Goal: Information Seeking & Learning: Learn about a topic

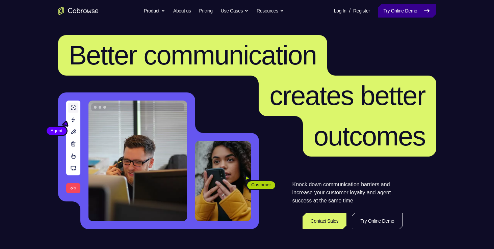
click at [425, 9] on icon at bounding box center [427, 11] width 8 height 8
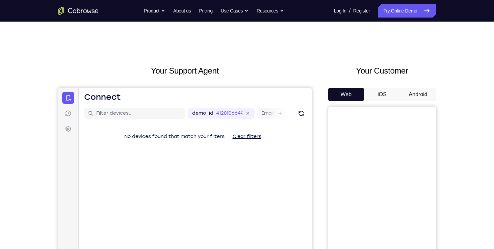
click at [416, 89] on button "Android" at bounding box center [418, 95] width 36 height 14
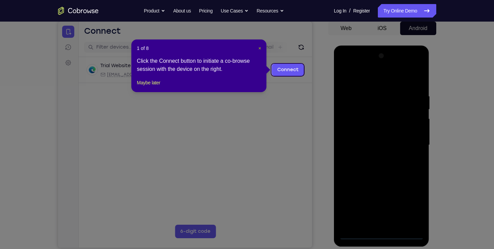
click at [261, 46] on span "×" at bounding box center [260, 48] width 3 height 5
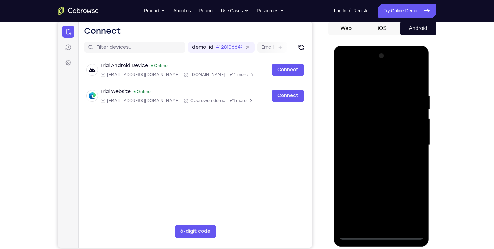
click at [379, 236] on div at bounding box center [381, 145] width 85 height 189
click at [411, 210] on div at bounding box center [381, 145] width 85 height 189
click at [345, 69] on div at bounding box center [381, 145] width 85 height 189
click at [345, 67] on div at bounding box center [381, 145] width 85 height 189
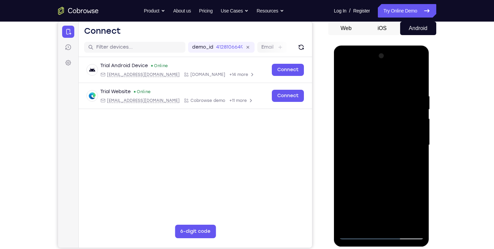
scroll to position [71, 0]
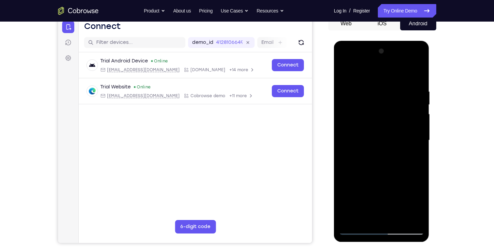
click at [366, 103] on div at bounding box center [381, 140] width 85 height 189
click at [358, 104] on div at bounding box center [381, 140] width 85 height 189
click at [357, 100] on div at bounding box center [381, 140] width 85 height 189
click at [344, 129] on div at bounding box center [381, 140] width 85 height 189
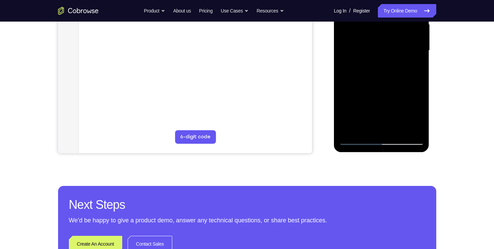
scroll to position [113, 0]
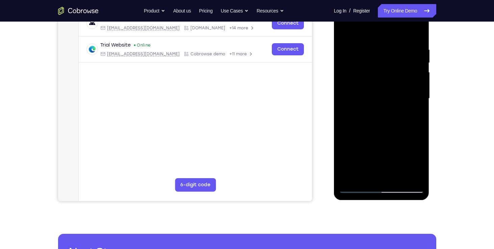
click at [374, 177] on div at bounding box center [381, 98] width 85 height 189
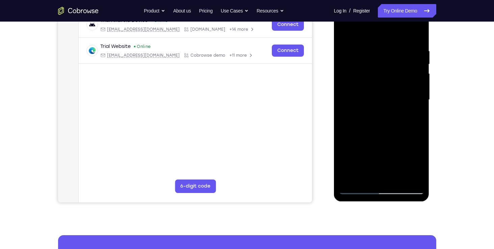
scroll to position [113, 0]
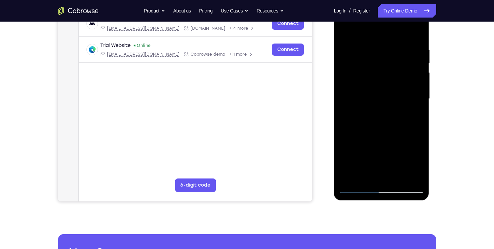
click at [378, 161] on div at bounding box center [381, 98] width 85 height 189
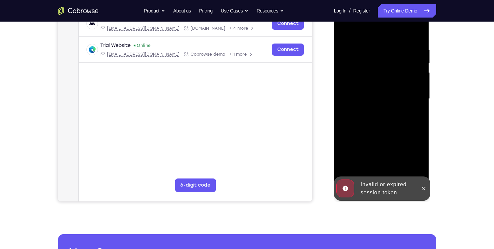
click at [383, 107] on div at bounding box center [381, 98] width 85 height 189
click at [381, 99] on span "Tap to Start" at bounding box center [382, 99] width 34 height 7
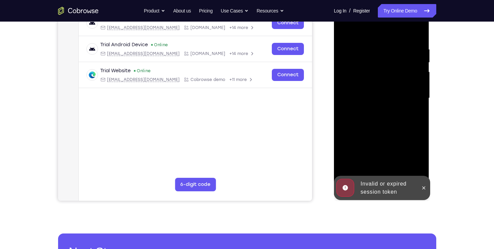
scroll to position [114, 0]
click at [423, 189] on icon at bounding box center [424, 187] width 3 height 3
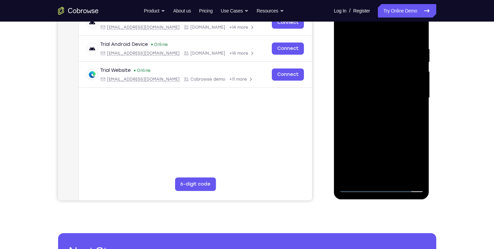
click at [390, 187] on div at bounding box center [381, 97] width 85 height 189
click at [413, 163] on div at bounding box center [381, 97] width 85 height 189
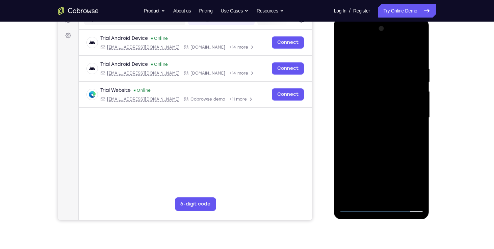
scroll to position [94, 0]
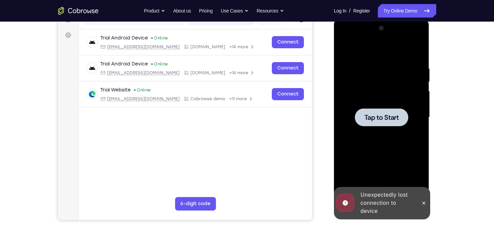
click at [365, 112] on div at bounding box center [381, 117] width 53 height 18
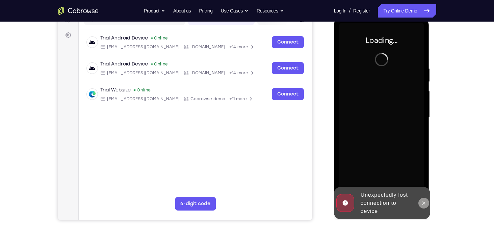
click at [425, 202] on icon at bounding box center [424, 203] width 3 height 3
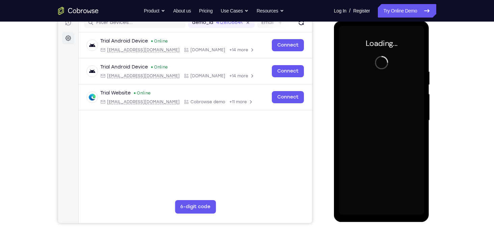
scroll to position [91, 0]
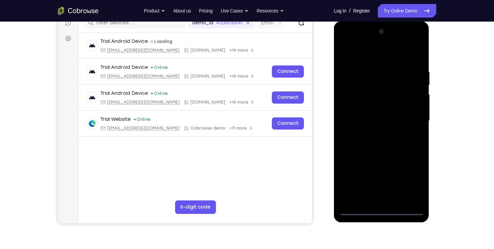
click at [376, 210] on div at bounding box center [381, 120] width 85 height 189
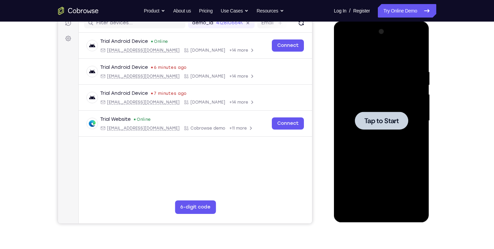
click at [360, 118] on div at bounding box center [381, 121] width 53 height 18
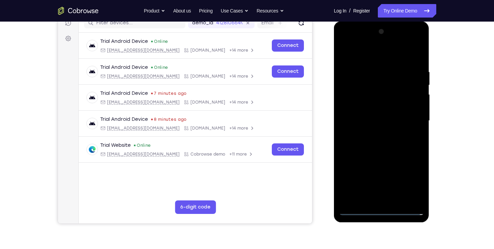
scroll to position [107, 0]
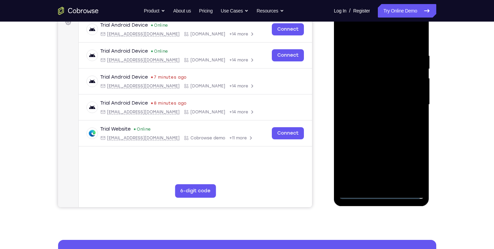
click at [377, 192] on div at bounding box center [381, 104] width 85 height 189
click at [414, 166] on div at bounding box center [381, 104] width 85 height 189
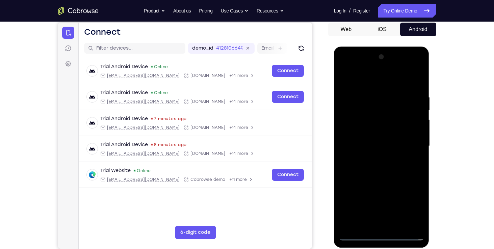
scroll to position [66, 0]
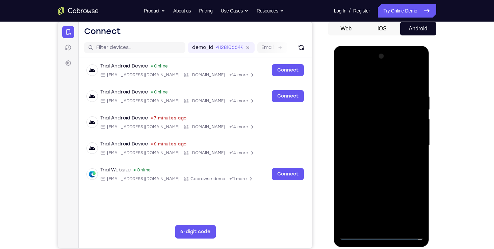
click at [345, 69] on div at bounding box center [381, 145] width 85 height 189
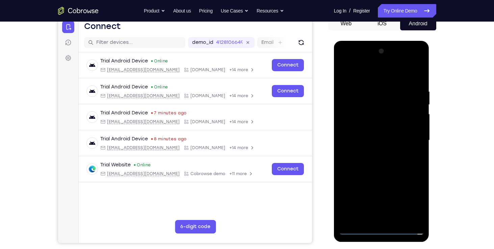
scroll to position [72, 0]
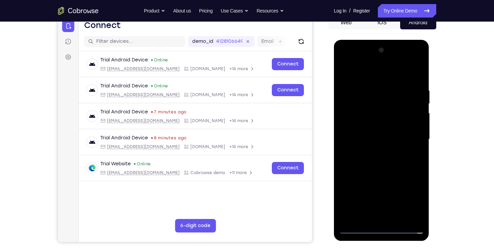
click at [359, 105] on div at bounding box center [381, 139] width 85 height 189
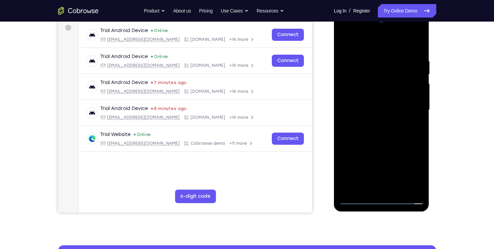
click at [378, 146] on div at bounding box center [381, 110] width 85 height 189
click at [354, 151] on div at bounding box center [381, 110] width 85 height 189
click at [400, 149] on div at bounding box center [381, 110] width 85 height 189
click at [356, 43] on div at bounding box center [381, 110] width 85 height 189
click at [343, 84] on div at bounding box center [381, 110] width 85 height 189
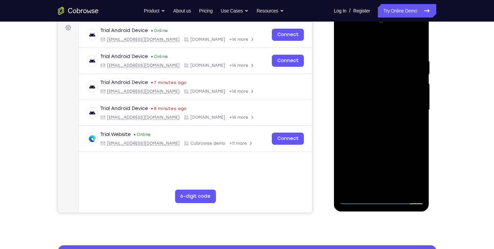
click at [379, 120] on div at bounding box center [381, 110] width 85 height 189
click at [348, 161] on div at bounding box center [381, 110] width 85 height 189
click at [393, 164] on div at bounding box center [381, 110] width 85 height 189
click at [406, 173] on div at bounding box center [381, 110] width 85 height 189
click at [362, 152] on div at bounding box center [381, 110] width 85 height 189
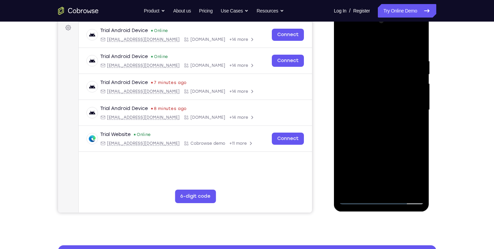
click at [367, 160] on div at bounding box center [381, 110] width 85 height 189
click at [348, 185] on div at bounding box center [381, 110] width 85 height 189
click at [369, 165] on div at bounding box center [381, 110] width 85 height 189
click at [347, 189] on div at bounding box center [381, 110] width 85 height 189
click at [385, 163] on div at bounding box center [381, 110] width 85 height 189
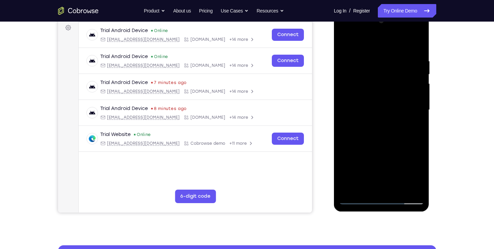
click at [385, 163] on div at bounding box center [381, 110] width 85 height 189
click at [357, 177] on div at bounding box center [381, 110] width 85 height 189
click at [349, 164] on div at bounding box center [381, 110] width 85 height 189
click at [347, 188] on div at bounding box center [381, 110] width 85 height 189
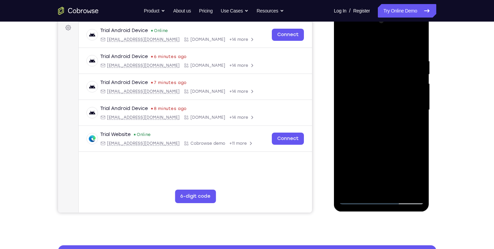
click at [403, 153] on div at bounding box center [381, 110] width 85 height 189
click at [346, 189] on div at bounding box center [381, 110] width 85 height 189
click at [416, 164] on div at bounding box center [381, 110] width 85 height 189
click at [412, 152] on div at bounding box center [381, 110] width 85 height 189
click at [416, 164] on div at bounding box center [381, 110] width 85 height 189
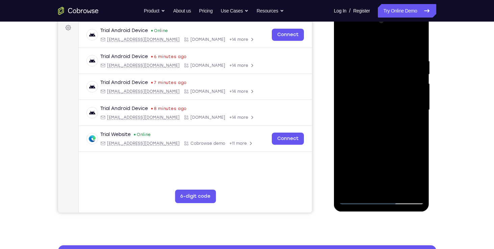
click at [369, 92] on div at bounding box center [381, 110] width 85 height 189
click at [405, 99] on div at bounding box center [381, 110] width 85 height 189
click at [396, 93] on div at bounding box center [381, 110] width 85 height 189
click at [378, 151] on div at bounding box center [381, 110] width 85 height 189
click at [403, 148] on div at bounding box center [381, 110] width 85 height 189
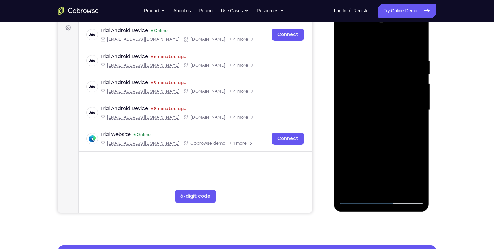
click at [405, 161] on div at bounding box center [381, 110] width 85 height 189
click at [379, 150] on div at bounding box center [381, 110] width 85 height 189
click at [412, 149] on div at bounding box center [381, 110] width 85 height 189
click at [408, 160] on div at bounding box center [381, 110] width 85 height 189
click at [357, 188] on div at bounding box center [381, 110] width 85 height 189
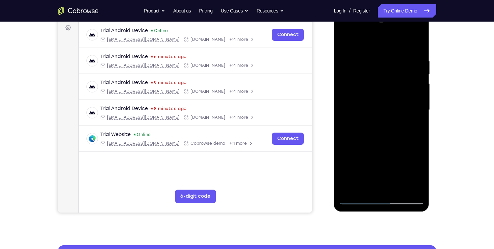
click at [382, 163] on div at bounding box center [381, 110] width 85 height 189
click at [408, 176] on div at bounding box center [381, 110] width 85 height 189
click at [349, 164] on div at bounding box center [381, 110] width 85 height 189
click at [403, 151] on div at bounding box center [381, 110] width 85 height 189
click at [418, 163] on div at bounding box center [381, 110] width 85 height 189
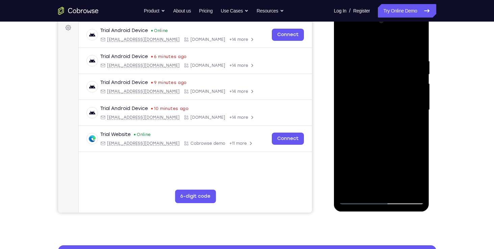
click at [376, 177] on div at bounding box center [381, 110] width 85 height 189
click at [410, 152] on div at bounding box center [381, 110] width 85 height 189
click at [408, 173] on div at bounding box center [381, 110] width 85 height 189
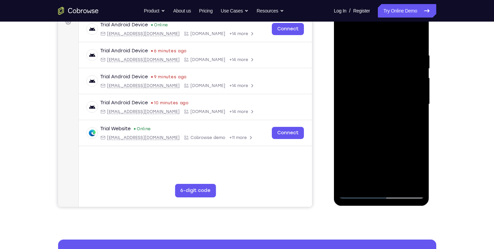
scroll to position [107, 0]
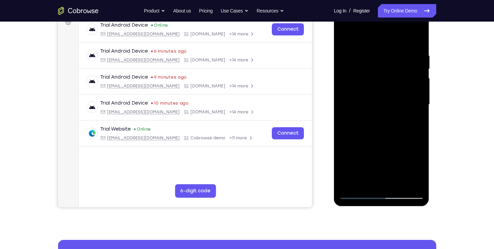
click at [419, 182] on div at bounding box center [381, 104] width 85 height 189
click at [350, 158] on div at bounding box center [381, 104] width 85 height 189
click at [391, 158] on div at bounding box center [381, 104] width 85 height 189
click at [406, 170] on div at bounding box center [381, 104] width 85 height 189
click at [361, 146] on div at bounding box center [381, 104] width 85 height 189
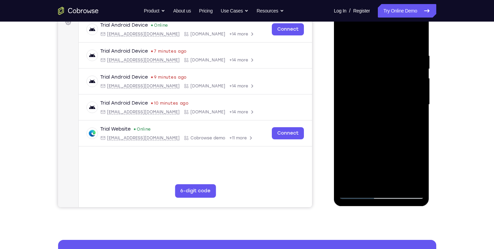
click at [366, 155] on div at bounding box center [381, 104] width 85 height 189
click at [357, 170] on div at bounding box center [381, 104] width 85 height 189
click at [347, 160] on div at bounding box center [381, 104] width 85 height 189
click at [414, 172] on div at bounding box center [381, 104] width 85 height 189
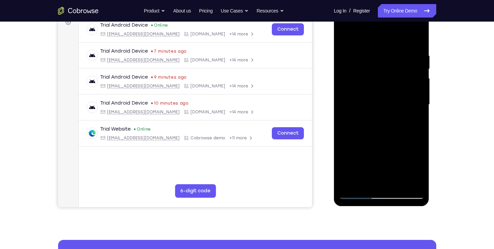
click at [381, 160] on div at bounding box center [381, 104] width 85 height 189
click at [390, 160] on div at bounding box center [381, 104] width 85 height 189
click at [415, 159] on div at bounding box center [381, 104] width 85 height 189
click at [412, 147] on div at bounding box center [381, 104] width 85 height 189
click at [412, 145] on div at bounding box center [381, 104] width 85 height 189
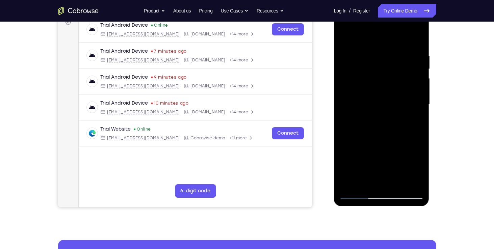
click at [419, 172] on div at bounding box center [381, 104] width 85 height 189
click at [417, 159] on div at bounding box center [381, 104] width 85 height 189
click at [370, 67] on div at bounding box center [381, 104] width 85 height 189
click at [385, 84] on div at bounding box center [381, 104] width 85 height 189
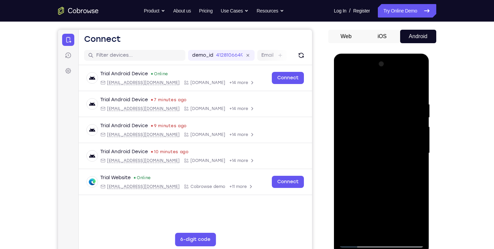
scroll to position [58, 0]
click at [357, 231] on div at bounding box center [381, 153] width 85 height 189
click at [382, 205] on div at bounding box center [381, 153] width 85 height 189
click at [408, 215] on div at bounding box center [381, 153] width 85 height 189
click at [347, 208] on div at bounding box center [381, 153] width 85 height 189
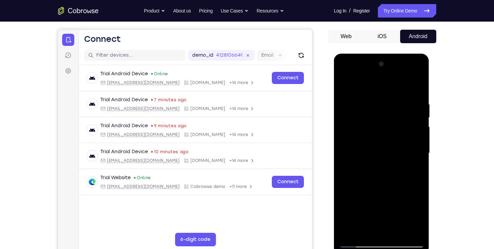
click at [406, 193] on div at bounding box center [381, 153] width 85 height 189
click at [416, 202] on div at bounding box center [381, 153] width 85 height 189
click at [373, 217] on div at bounding box center [381, 153] width 85 height 189
click at [411, 195] on div at bounding box center [381, 153] width 85 height 189
click at [408, 218] on div at bounding box center [381, 153] width 85 height 189
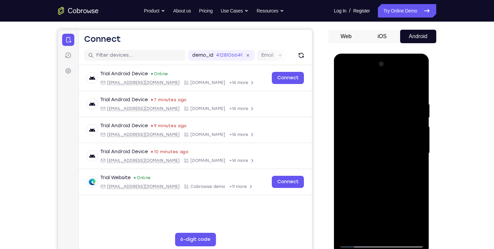
click at [417, 230] on div at bounding box center [381, 153] width 85 height 189
click at [418, 231] on div at bounding box center [381, 153] width 85 height 189
click at [359, 243] on div at bounding box center [381, 153] width 85 height 189
click at [359, 173] on div at bounding box center [381, 153] width 85 height 189
click at [358, 116] on div at bounding box center [381, 153] width 85 height 189
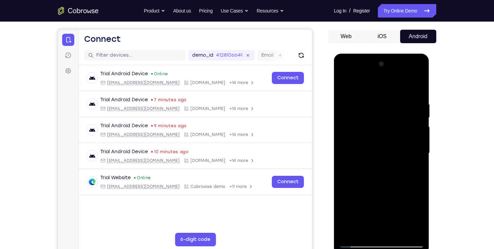
click at [359, 98] on div at bounding box center [381, 153] width 85 height 189
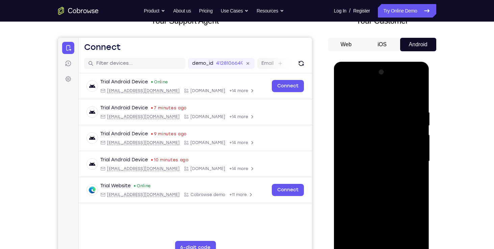
scroll to position [52, 0]
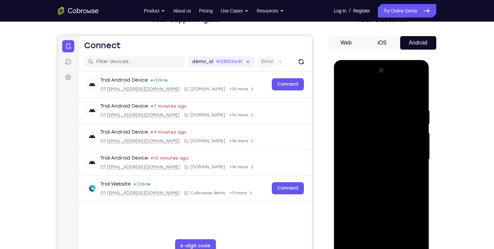
click at [382, 124] on div at bounding box center [381, 159] width 85 height 189
click at [360, 104] on div at bounding box center [381, 159] width 85 height 189
click at [383, 122] on div at bounding box center [381, 159] width 85 height 189
click at [358, 103] on div at bounding box center [381, 159] width 85 height 189
click at [362, 105] on div at bounding box center [381, 159] width 85 height 189
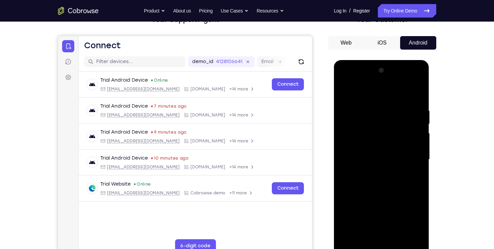
click at [363, 105] on div at bounding box center [381, 159] width 85 height 189
click at [361, 125] on div at bounding box center [381, 159] width 85 height 189
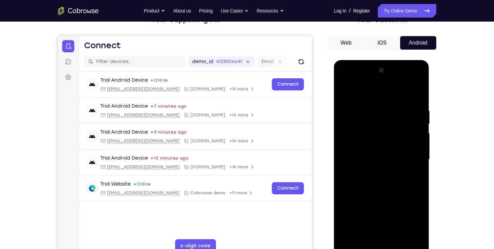
click at [361, 125] on div at bounding box center [381, 159] width 85 height 189
click at [377, 122] on div at bounding box center [381, 159] width 85 height 189
click at [385, 122] on div at bounding box center [381, 159] width 85 height 189
click at [364, 104] on div at bounding box center [381, 159] width 85 height 189
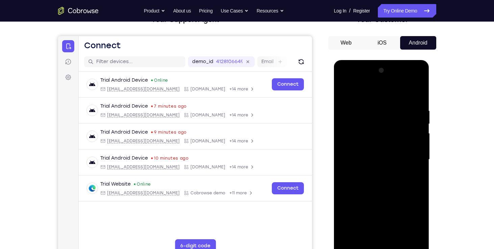
click at [379, 117] on div at bounding box center [381, 159] width 85 height 189
click at [381, 127] on div at bounding box center [381, 159] width 85 height 189
click at [381, 124] on div at bounding box center [381, 159] width 85 height 189
click at [362, 104] on div at bounding box center [381, 159] width 85 height 189
click at [383, 119] on div at bounding box center [381, 159] width 85 height 189
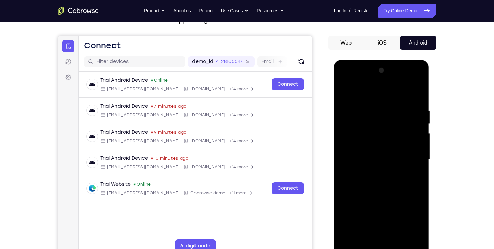
click at [361, 106] on div at bounding box center [381, 159] width 85 height 189
click at [382, 120] on div at bounding box center [381, 159] width 85 height 189
click at [362, 108] on div at bounding box center [381, 159] width 85 height 189
click at [362, 105] on div at bounding box center [381, 159] width 85 height 189
click at [381, 121] on div at bounding box center [381, 159] width 85 height 189
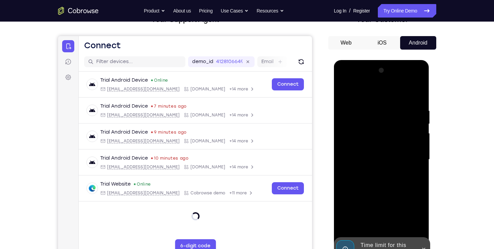
scroll to position [66, 0]
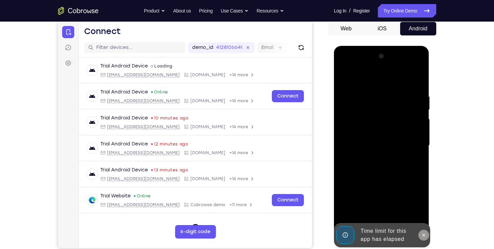
click at [423, 234] on icon at bounding box center [424, 235] width 3 height 3
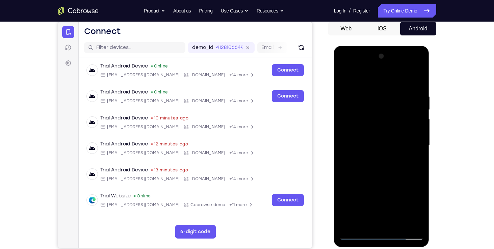
click at [375, 236] on div at bounding box center [381, 145] width 85 height 189
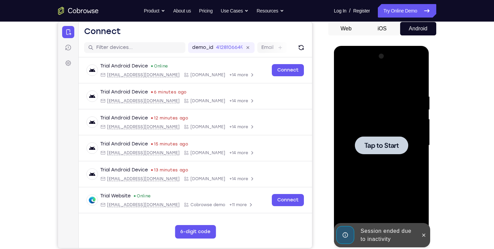
click at [376, 145] on span "Tap to Start" at bounding box center [382, 145] width 34 height 7
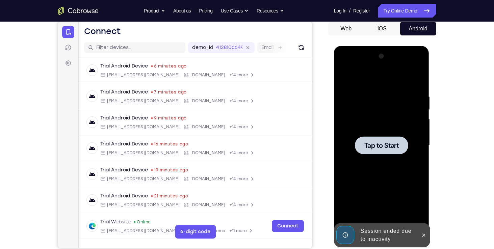
click at [386, 147] on span "Tap to Start" at bounding box center [382, 145] width 34 height 7
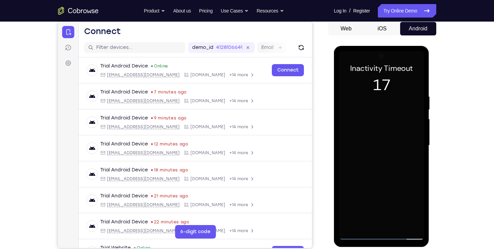
scroll to position [85, 0]
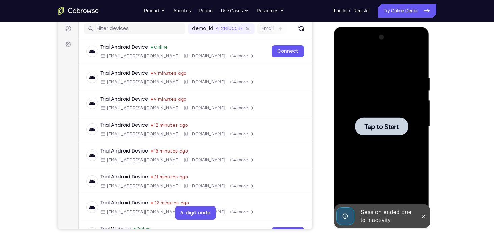
click at [380, 127] on span "Tap to Start" at bounding box center [382, 126] width 34 height 7
click at [422, 217] on icon at bounding box center [423, 216] width 5 height 5
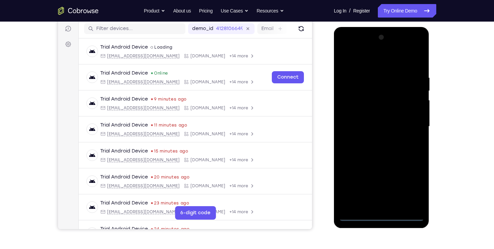
click at [390, 216] on div at bounding box center [381, 126] width 85 height 189
click at [412, 190] on div at bounding box center [381, 126] width 85 height 189
click at [374, 217] on div at bounding box center [381, 126] width 85 height 189
click at [354, 191] on div at bounding box center [381, 126] width 85 height 189
click at [414, 183] on div at bounding box center [381, 126] width 85 height 189
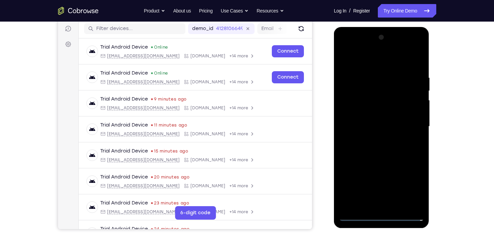
click at [385, 217] on div at bounding box center [381, 126] width 85 height 189
drag, startPoint x: 393, startPoint y: 169, endPoint x: 389, endPoint y: 133, distance: 35.3
click at [389, 133] on div at bounding box center [381, 126] width 85 height 189
drag, startPoint x: 408, startPoint y: 176, endPoint x: 408, endPoint y: 206, distance: 30.8
click at [408, 206] on div at bounding box center [381, 126] width 85 height 189
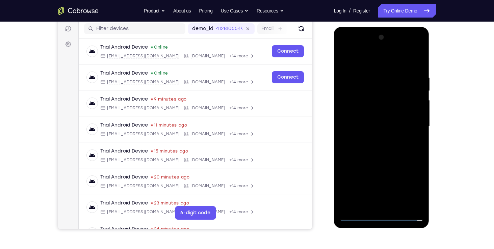
click at [386, 214] on div at bounding box center [381, 126] width 85 height 189
click at [378, 218] on div at bounding box center [381, 126] width 85 height 189
click at [414, 182] on div at bounding box center [381, 126] width 85 height 189
click at [343, 46] on div at bounding box center [381, 126] width 85 height 189
click at [378, 87] on div at bounding box center [381, 126] width 85 height 189
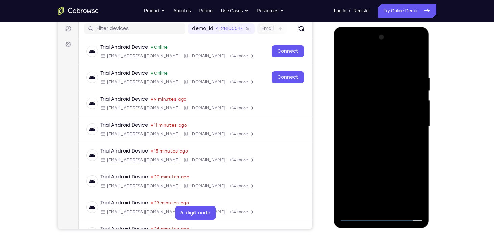
click at [365, 192] on div at bounding box center [381, 126] width 85 height 189
click at [396, 191] on div at bounding box center [381, 126] width 85 height 189
click at [364, 195] on div at bounding box center [381, 126] width 85 height 189
click at [414, 206] on div at bounding box center [381, 126] width 85 height 189
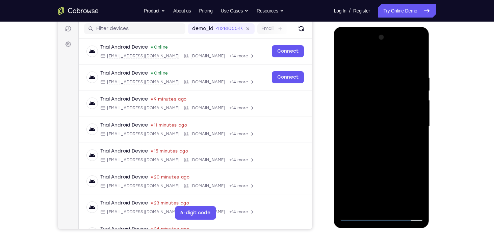
click at [344, 120] on div at bounding box center [381, 126] width 85 height 189
click at [373, 198] on div at bounding box center [381, 126] width 85 height 189
click at [370, 175] on div at bounding box center [381, 126] width 85 height 189
drag, startPoint x: 49, startPoint y: 164, endPoint x: 354, endPoint y: 236, distance: 312.8
click at [354, 236] on div "Your Support Agent Your Customer Web iOS Android Next Steps We’d be happy to gi…" at bounding box center [247, 160] width 433 height 446
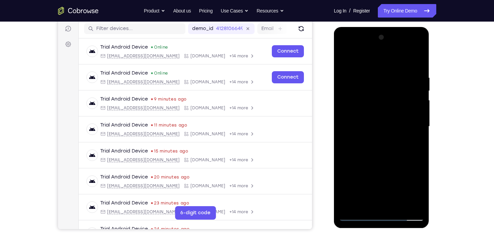
click at [357, 215] on div at bounding box center [381, 126] width 85 height 189
click at [380, 131] on div at bounding box center [381, 126] width 85 height 189
click at [413, 157] on div at bounding box center [381, 126] width 85 height 189
click at [362, 151] on div at bounding box center [381, 126] width 85 height 189
click at [365, 158] on div at bounding box center [381, 126] width 85 height 189
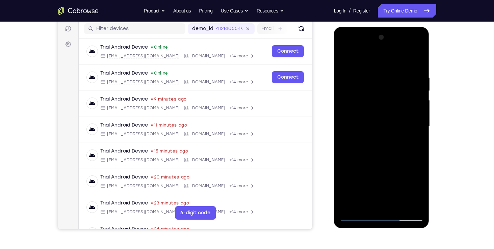
click at [358, 158] on div at bounding box center [381, 126] width 85 height 189
click at [360, 158] on div at bounding box center [381, 126] width 85 height 189
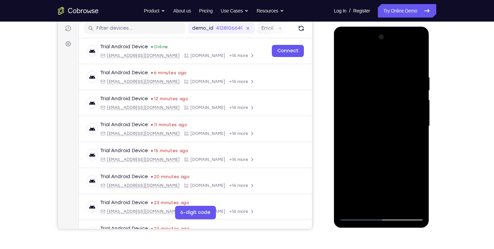
scroll to position [85, 0]
click at [412, 136] on div at bounding box center [381, 126] width 85 height 189
